Goal: Information Seeking & Learning: Learn about a topic

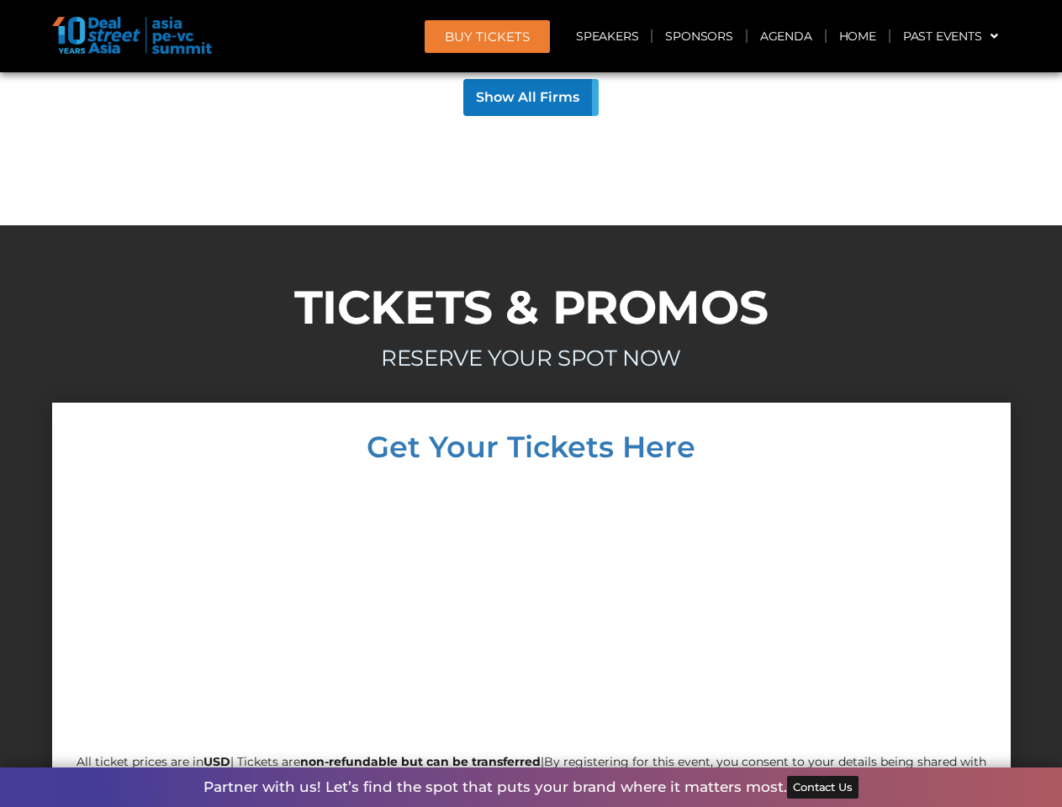
scroll to position [15373, 0]
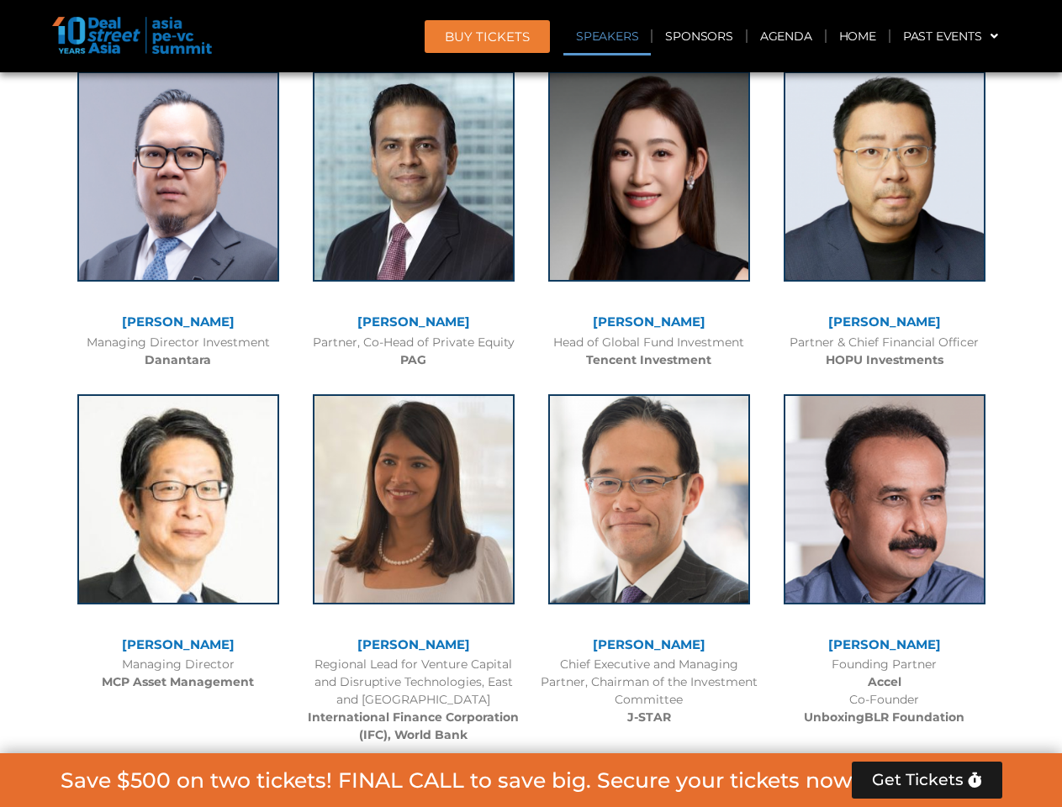
scroll to position [1899, 0]
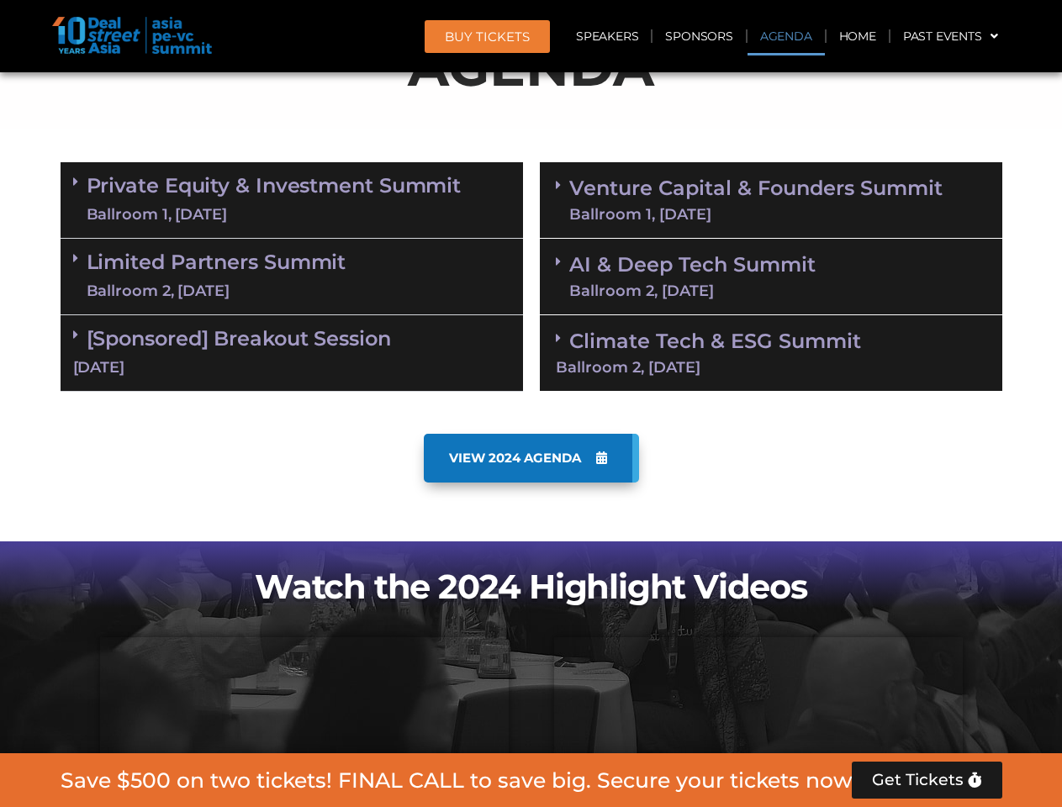
scroll to position [952, 0]
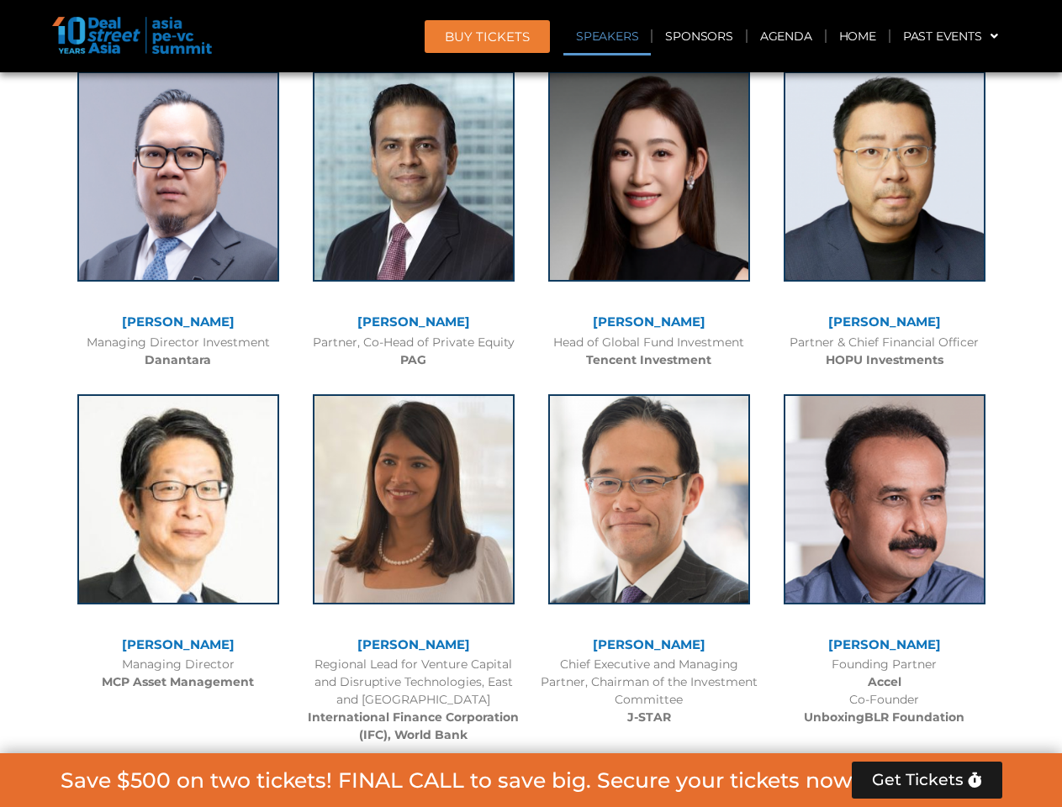
scroll to position [1899, 0]
